Goal: Task Accomplishment & Management: Use online tool/utility

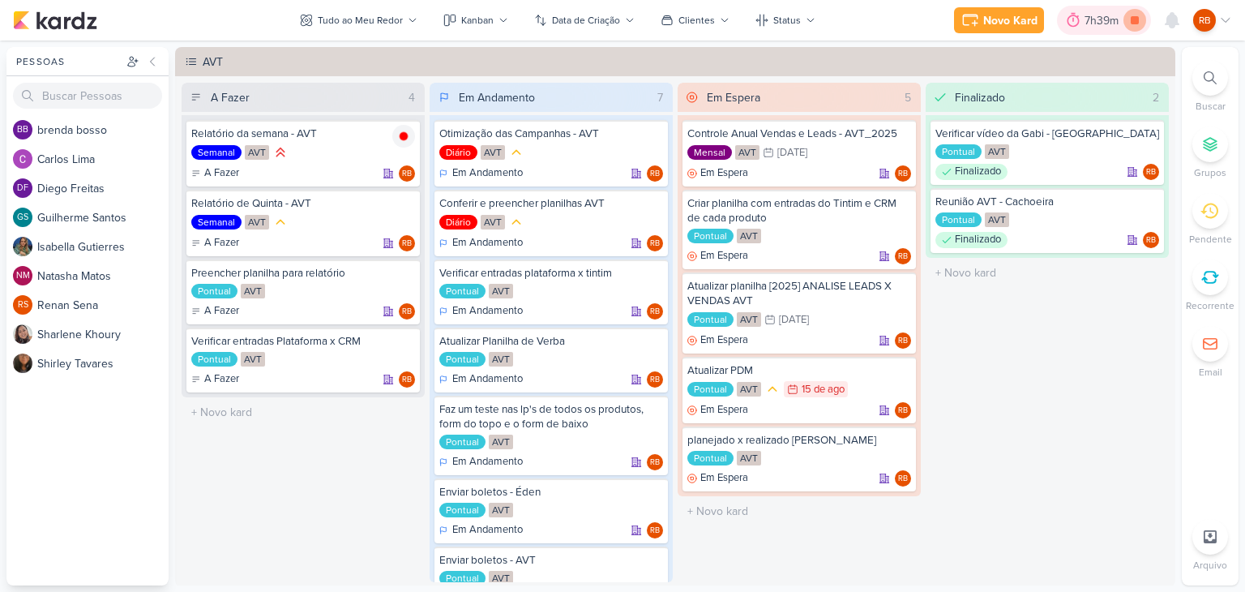
click at [1132, 11] on icon at bounding box center [1134, 20] width 23 height 23
click at [1114, 17] on div "7h39m" at bounding box center [1126, 20] width 39 height 17
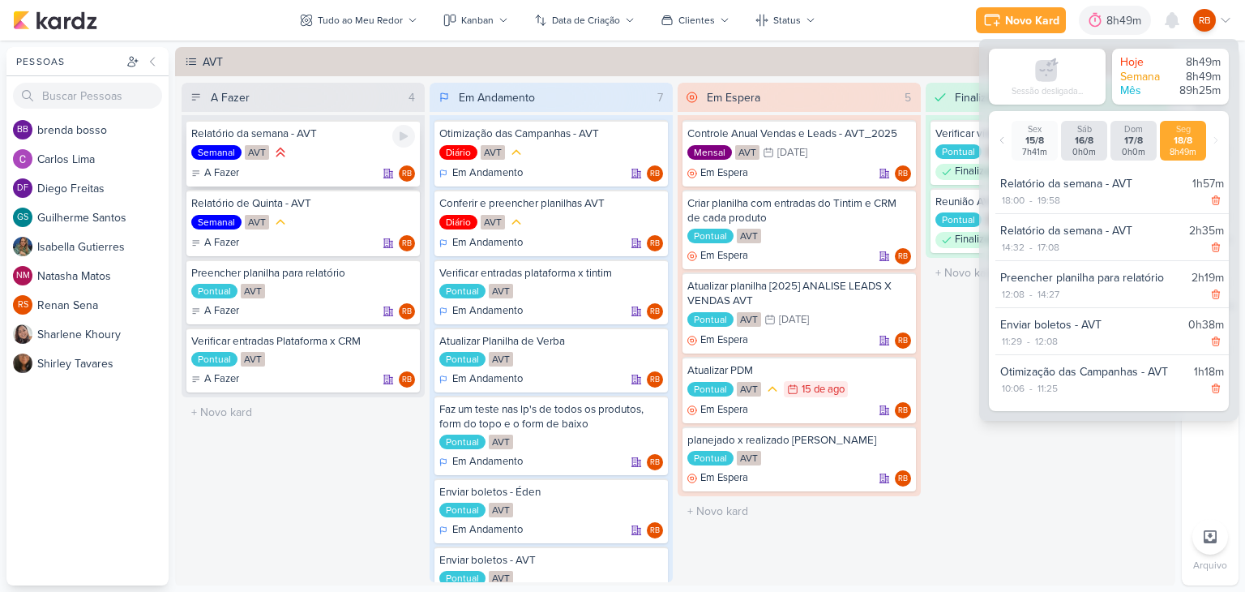
click at [319, 153] on div "Semanal AVT" at bounding box center [303, 153] width 224 height 18
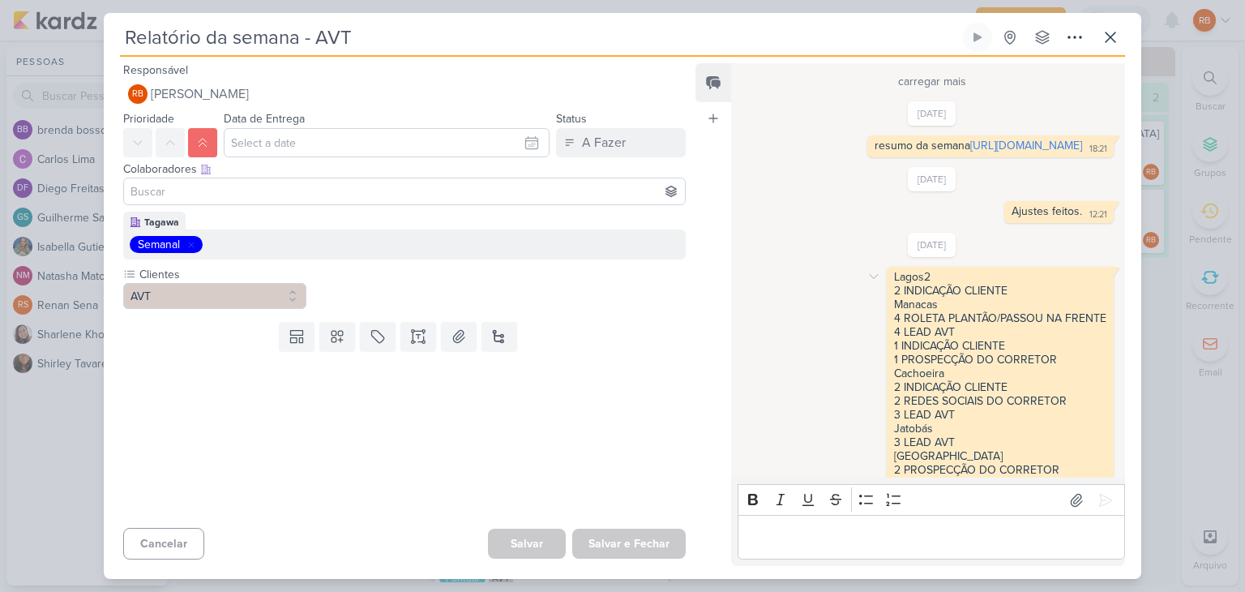
scroll to position [1230, 0]
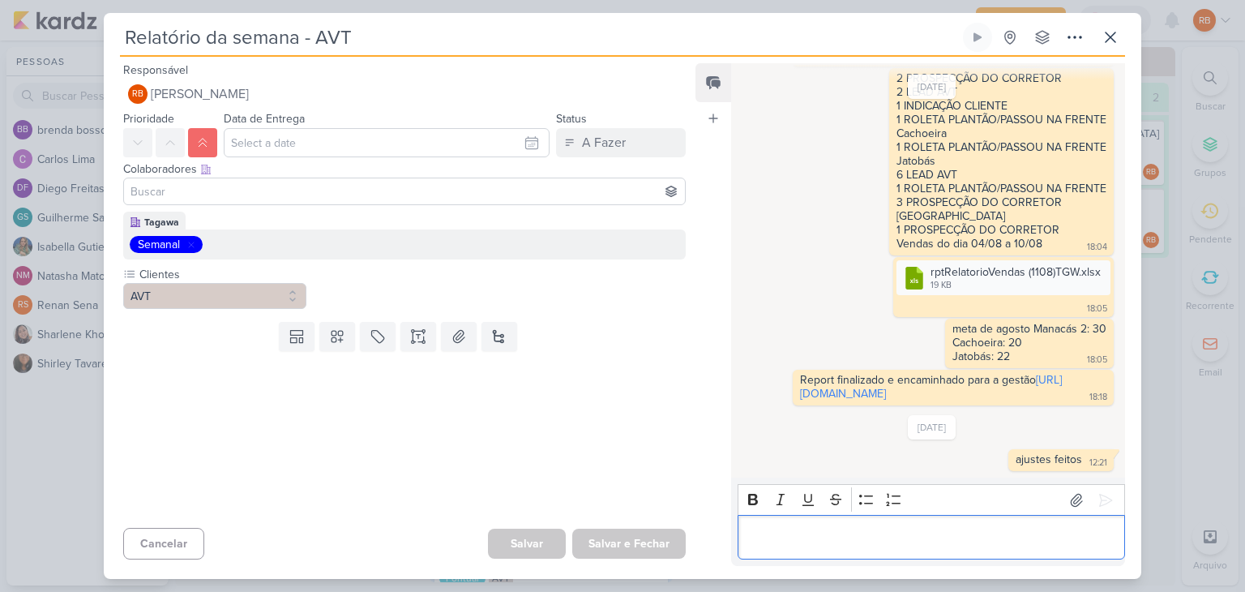
click at [894, 529] on p "Editor editing area: main" at bounding box center [931, 537] width 370 height 19
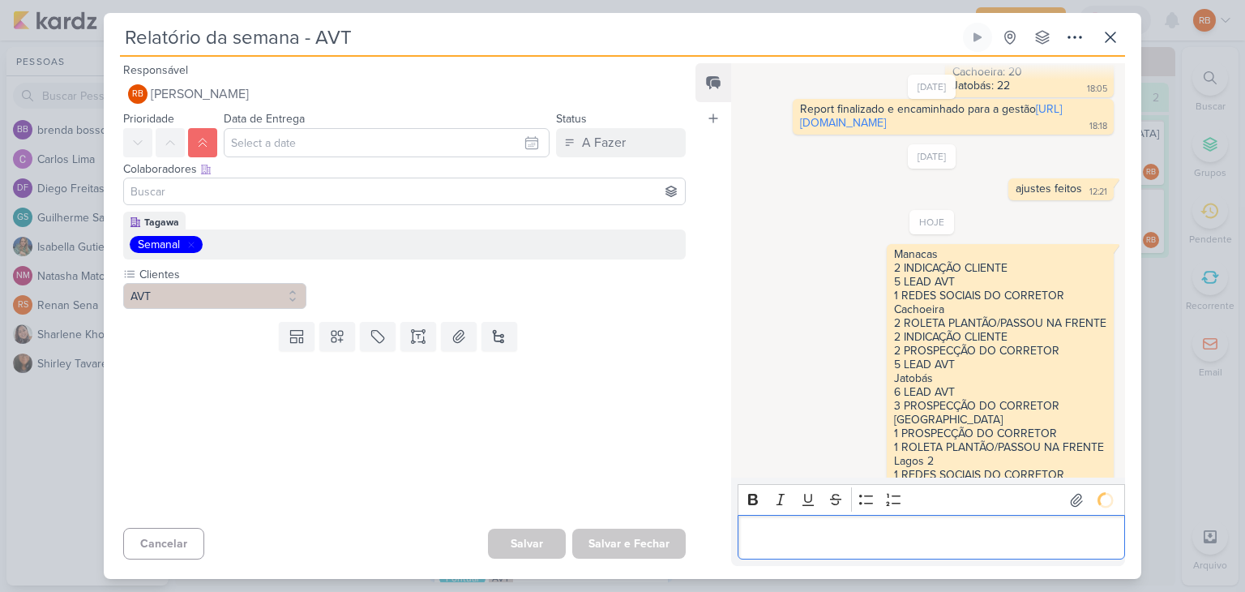
scroll to position [0, 0]
click at [1071, 501] on icon at bounding box center [1076, 500] width 11 height 12
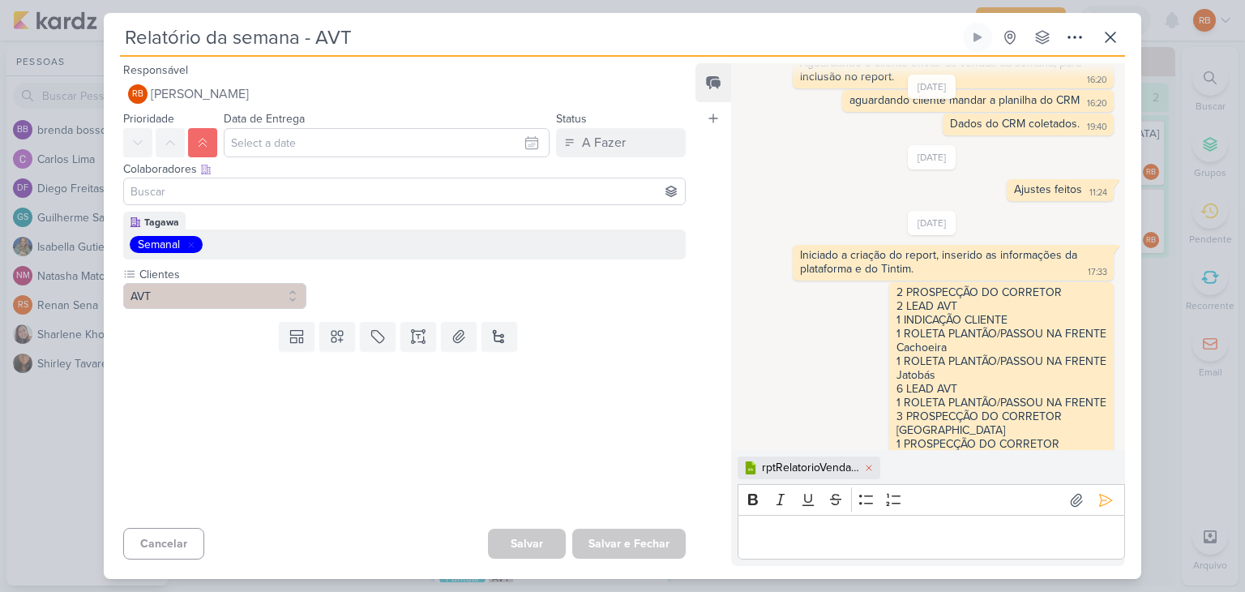
scroll to position [861, 0]
click at [994, 279] on div "Iniciado a criação do report, inserido as informações da plataforma e do Tintim…" at bounding box center [953, 264] width 315 height 29
copy div "Iniciado a criação do report, inserido as informações da plataforma e do Tintim…"
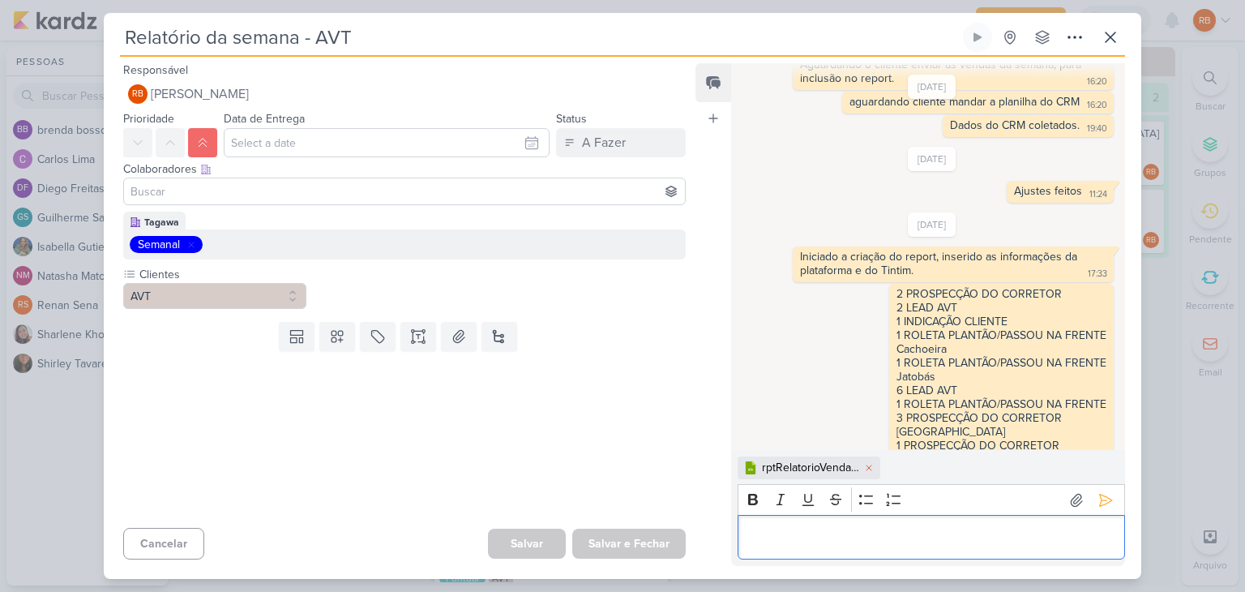
click at [922, 519] on div "Editor editing area: main" at bounding box center [931, 537] width 387 height 45
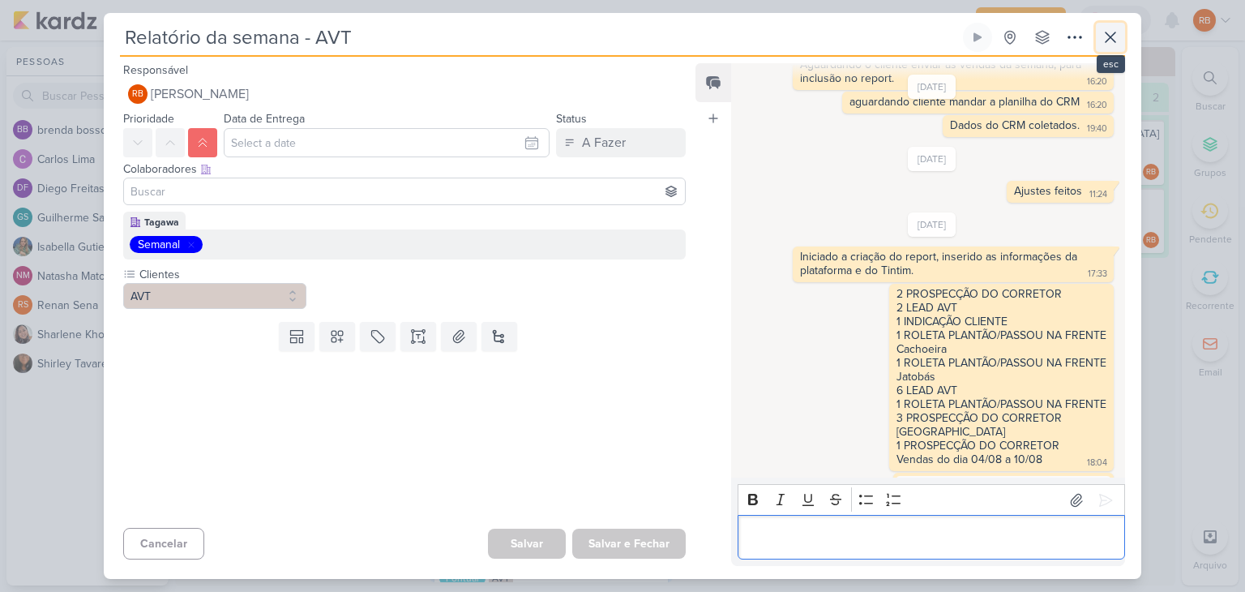
click at [1107, 34] on icon at bounding box center [1111, 37] width 10 height 10
